Goal: Obtain resource: Download file/media

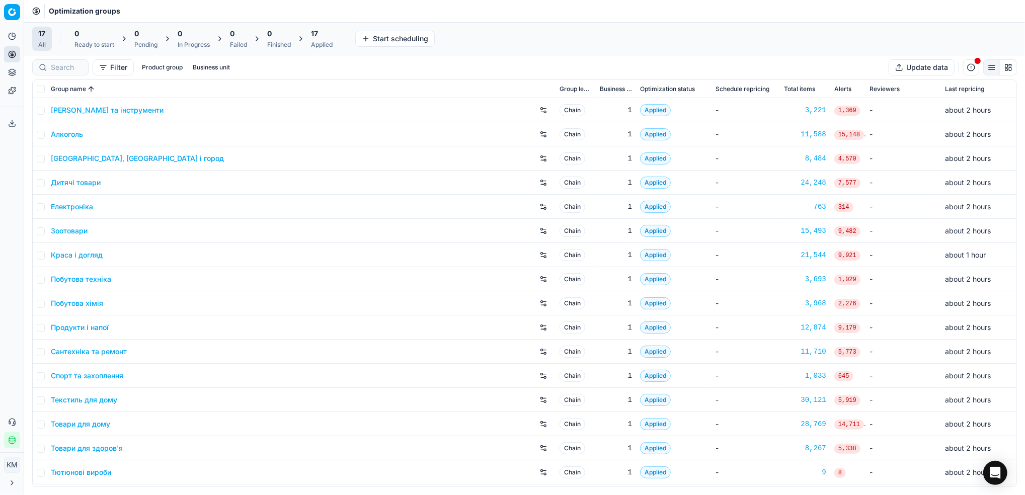
click at [94, 255] on link "Краса і догляд" at bounding box center [77, 255] width 52 height 10
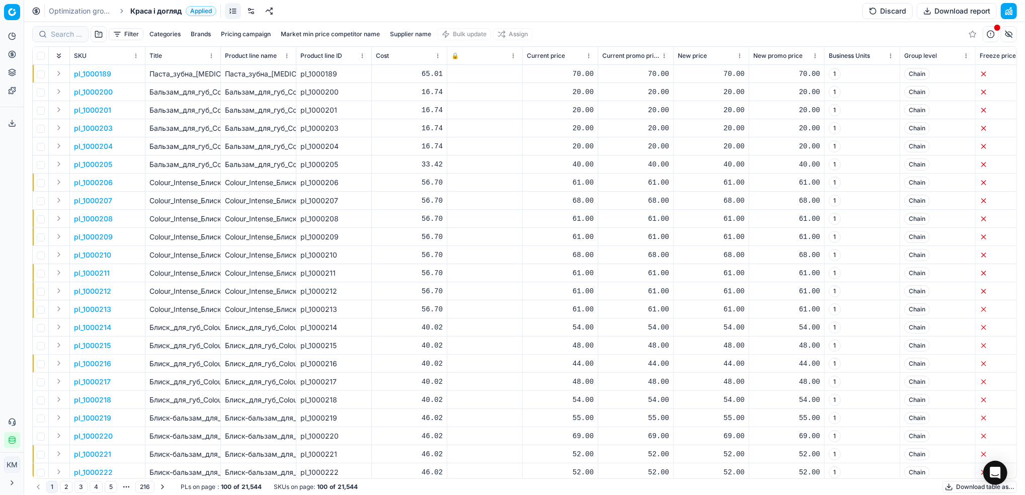
click at [403, 33] on button "Supplier name" at bounding box center [410, 34] width 49 height 12
type input "імперія єкомерс"
click at [447, 148] on button "Apply" at bounding box center [459, 154] width 25 height 12
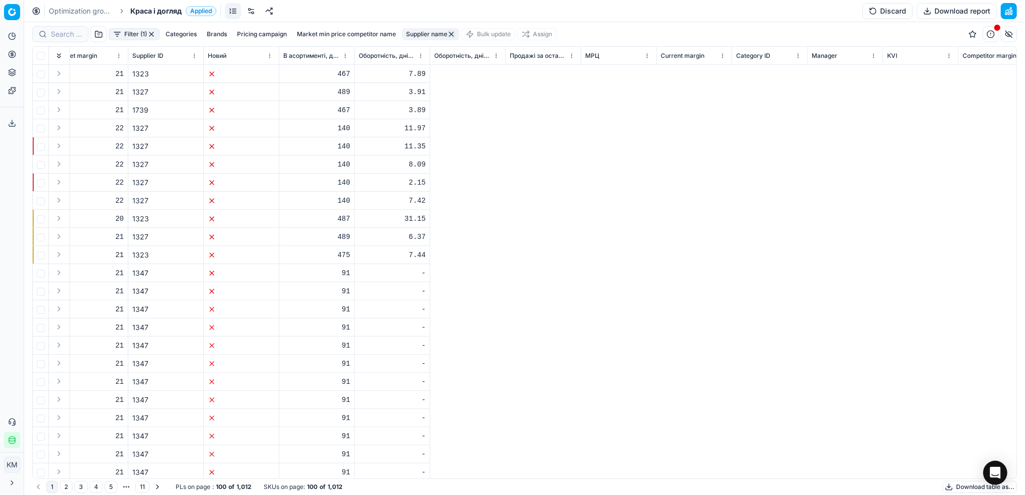
scroll to position [0, 5238]
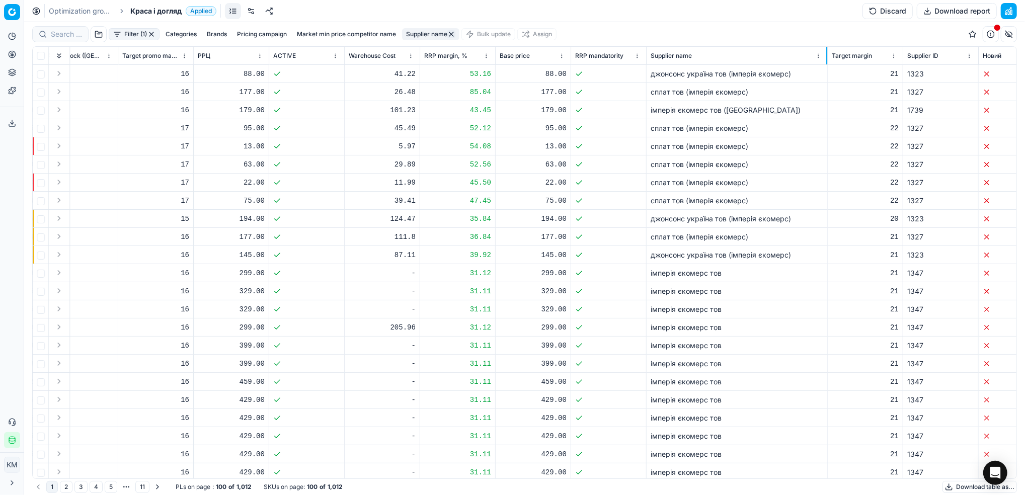
drag, startPoint x: 720, startPoint y: 63, endPoint x: 826, endPoint y: 59, distance: 105.8
click at [827, 59] on div at bounding box center [827, 56] width 1 height 18
drag, startPoint x: 780, startPoint y: 108, endPoint x: 648, endPoint y: 112, distance: 132.0
click at [648, 112] on td "імперія єкомерс тов ([GEOGRAPHIC_DATA])" at bounding box center [737, 110] width 181 height 18
copy div "імперія єкомерс тов ([GEOGRAPHIC_DATA])"
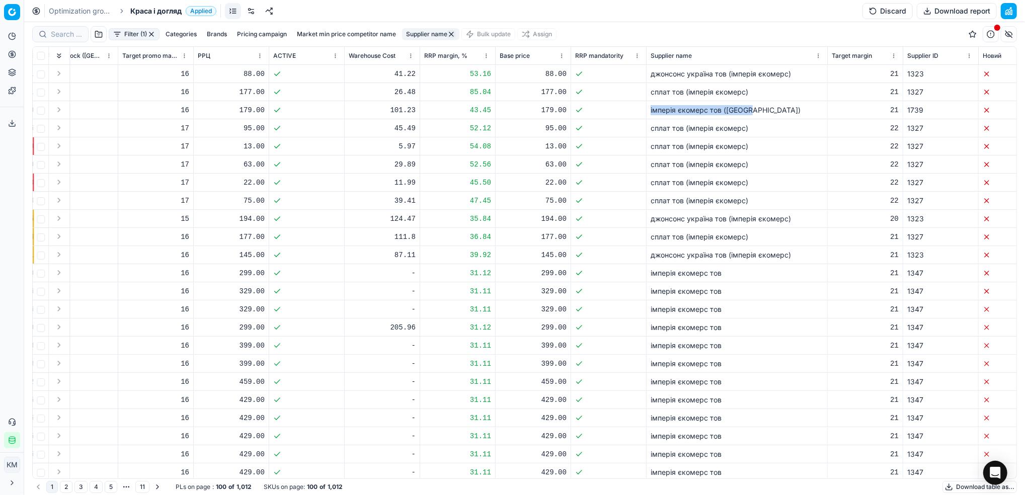
click at [419, 31] on button "Supplier name" at bounding box center [430, 34] width 57 height 12
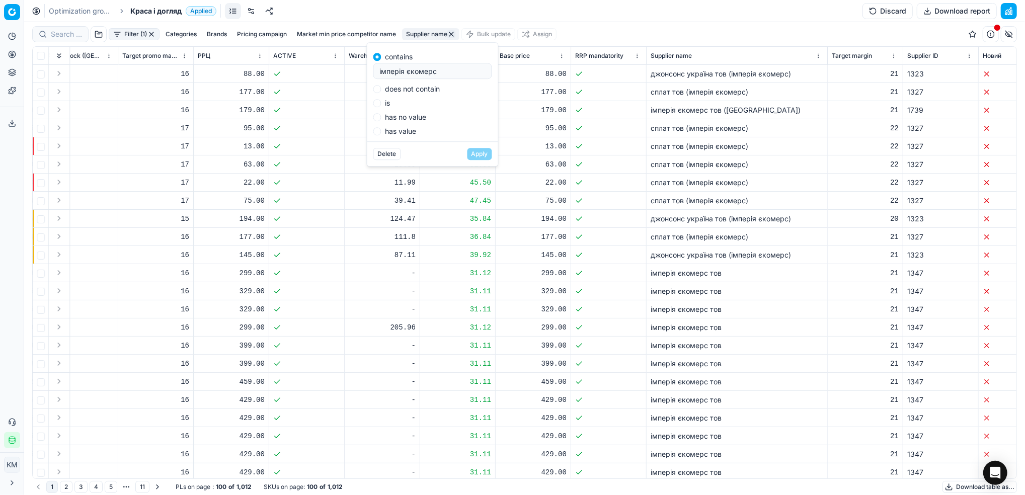
drag, startPoint x: 344, startPoint y: 65, endPoint x: 391, endPoint y: 61, distance: 47.5
click at [342, 65] on body "Pricing platform Analytics Pricing Product portfolio Templates Export service 7…" at bounding box center [512, 247] width 1025 height 495
drag, startPoint x: 446, startPoint y: 71, endPoint x: 361, endPoint y: 59, distance: 85.5
click at [333, 64] on body "Pricing platform Analytics Pricing Product portfolio Templates Export service 7…" at bounding box center [512, 247] width 1025 height 495
drag, startPoint x: 422, startPoint y: 69, endPoint x: 369, endPoint y: 70, distance: 53.4
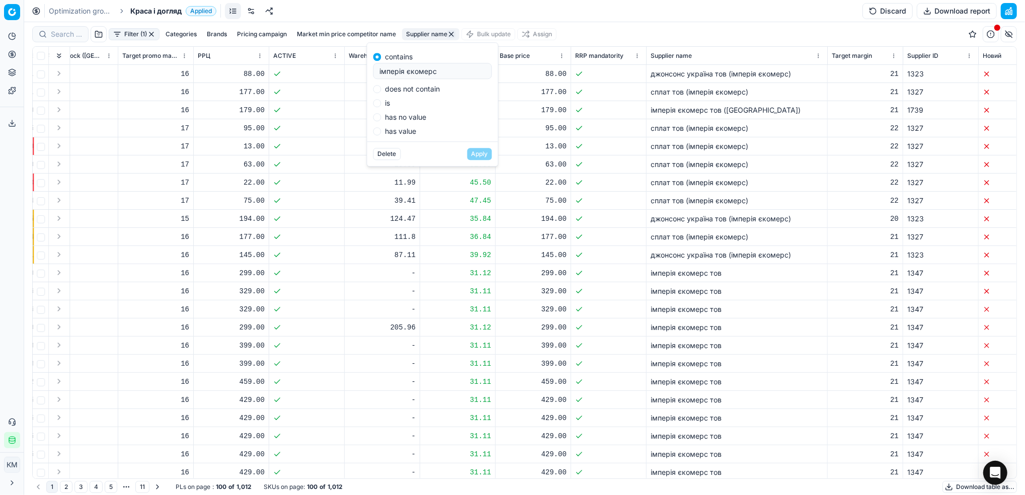
click at [347, 74] on body "Pricing platform Analytics Pricing Product portfolio Templates Export service 7…" at bounding box center [512, 247] width 1025 height 495
drag, startPoint x: 397, startPoint y: 73, endPoint x: 376, endPoint y: 73, distance: 20.6
click at [376, 73] on div "імперія єкомерс" at bounding box center [433, 71] width 119 height 16
type input "імперія єкомерс тов ([GEOGRAPHIC_DATA])"
click at [474, 156] on button "Apply" at bounding box center [480, 154] width 25 height 12
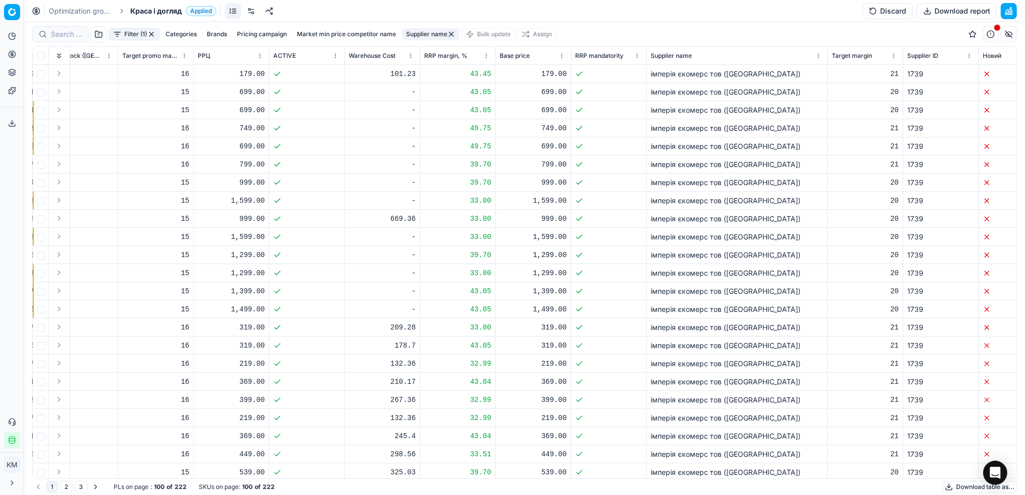
click at [453, 34] on button "button" at bounding box center [452, 34] width 8 height 8
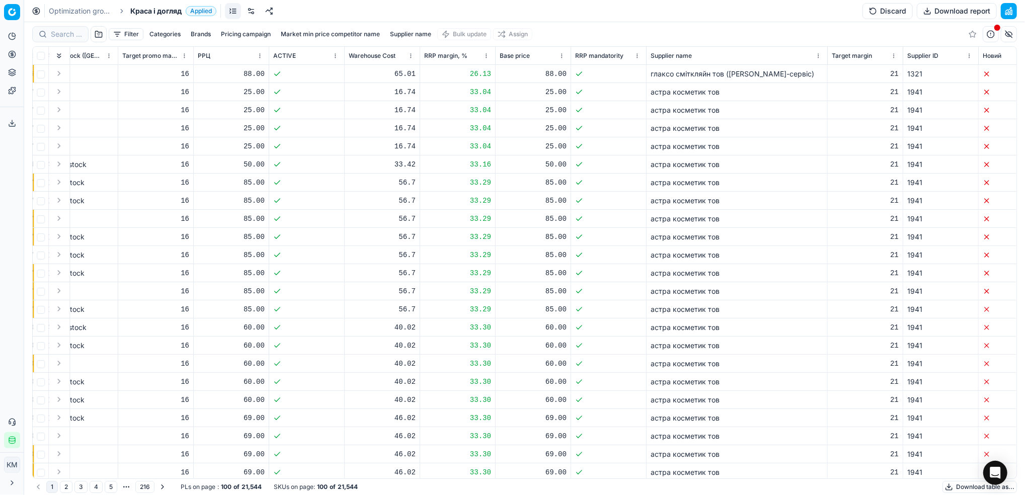
click at [404, 35] on button "Supplier name" at bounding box center [410, 34] width 49 height 12
type input "кімберлі"
click at [465, 153] on button "Apply" at bounding box center [459, 154] width 25 height 12
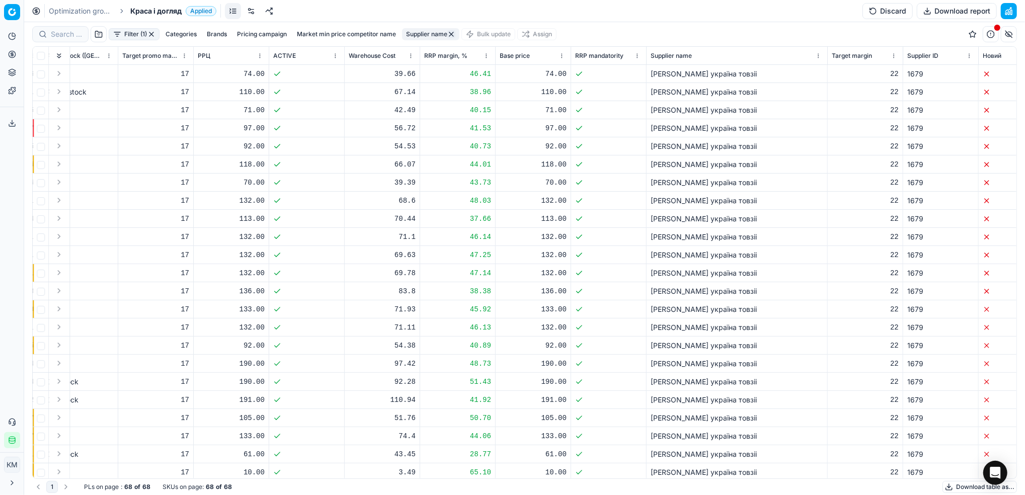
click at [959, 488] on button "Download table as..." at bounding box center [980, 487] width 75 height 12
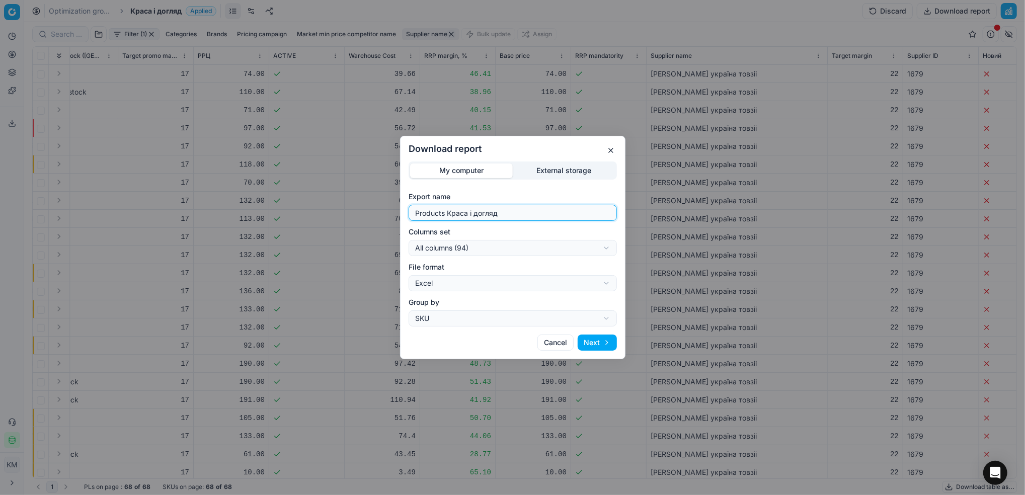
drag, startPoint x: 512, startPoint y: 212, endPoint x: 345, endPoint y: 209, distance: 166.7
click at [345, 209] on div "Download report My computer External storage Export name Products Краса і догля…" at bounding box center [512, 247] width 1025 height 495
type input "кімберлі"
click at [595, 347] on button "Next" at bounding box center [597, 343] width 39 height 16
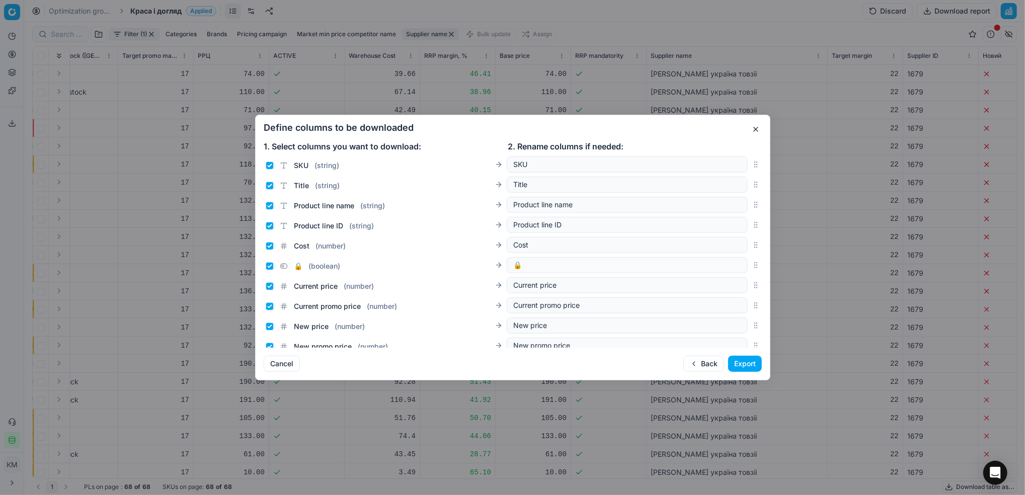
click at [742, 360] on button "Export" at bounding box center [745, 364] width 34 height 16
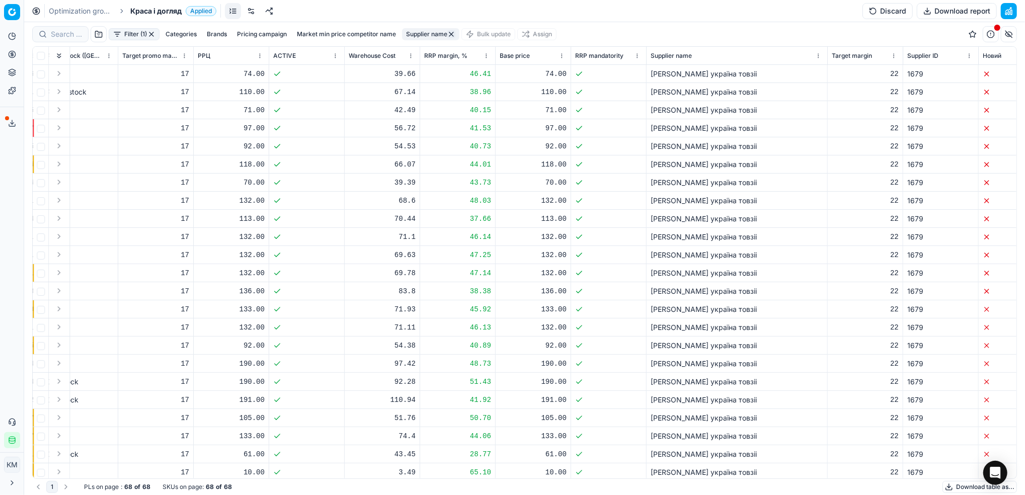
click at [10, 119] on icon at bounding box center [12, 123] width 8 height 8
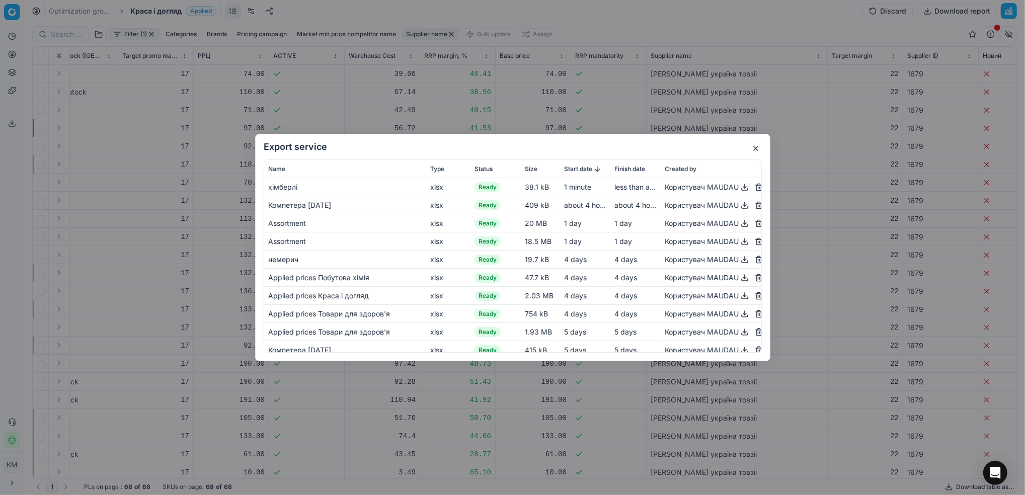
click at [739, 186] on button "button" at bounding box center [745, 187] width 12 height 12
